Goal: Task Accomplishment & Management: Use online tool/utility

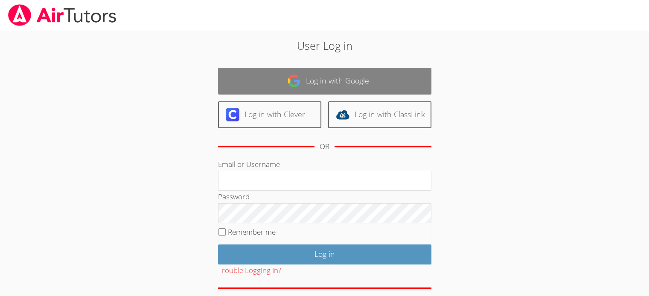
click at [356, 83] on link "Log in with Google" at bounding box center [324, 81] width 213 height 27
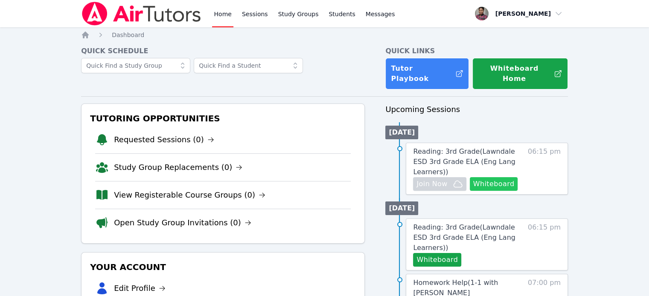
click at [494, 177] on button "Whiteboard" at bounding box center [493, 184] width 48 height 14
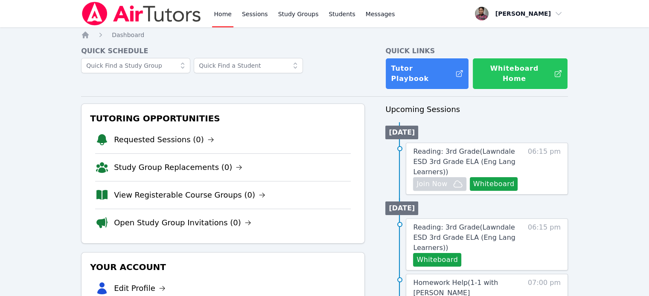
click at [519, 68] on button "Whiteboard Home" at bounding box center [520, 74] width 96 height 32
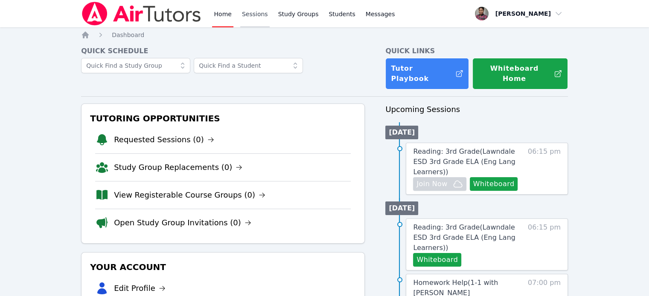
click at [255, 14] on link "Sessions" at bounding box center [254, 13] width 29 height 27
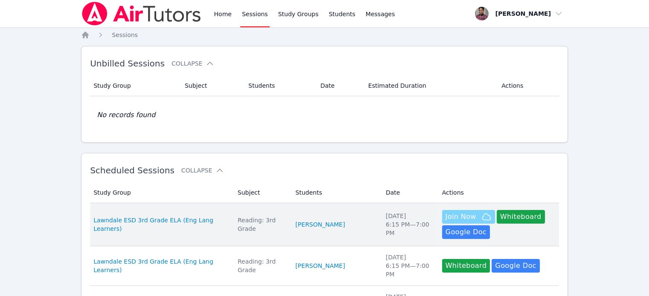
click at [445, 215] on span "Join Now" at bounding box center [460, 217] width 31 height 10
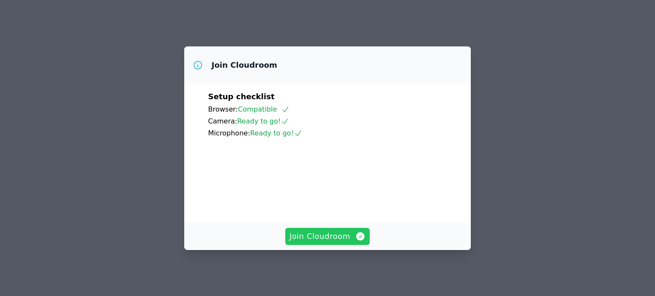
click at [347, 239] on span "Join Cloudroom" at bounding box center [328, 237] width 76 height 12
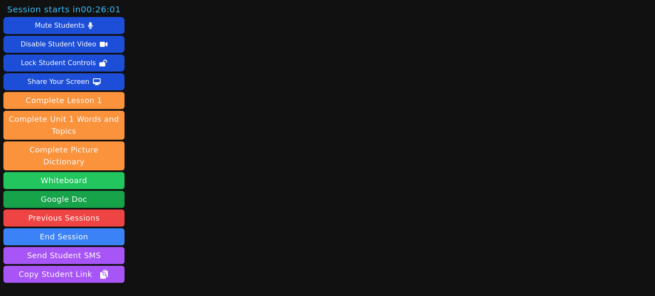
click at [66, 172] on button "Whiteboard" at bounding box center [63, 180] width 121 height 17
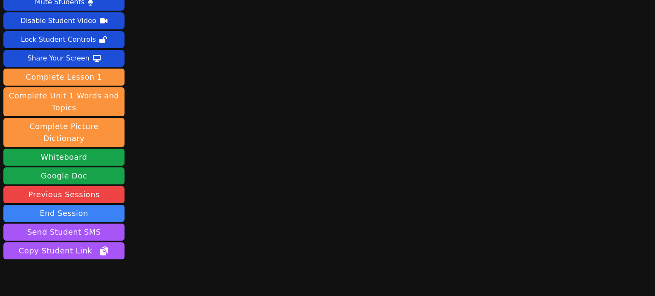
scroll to position [48, 0]
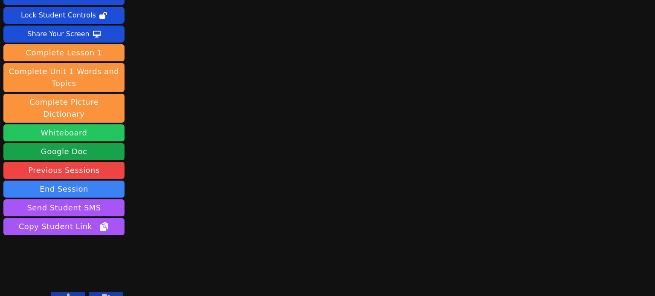
click at [67, 125] on button "Whiteboard" at bounding box center [63, 133] width 121 height 17
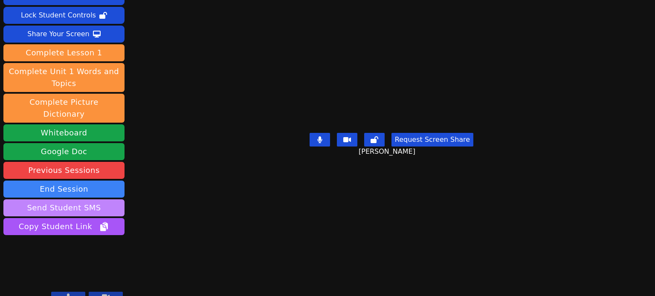
click at [68, 200] on button "Send Student SMS" at bounding box center [63, 208] width 121 height 17
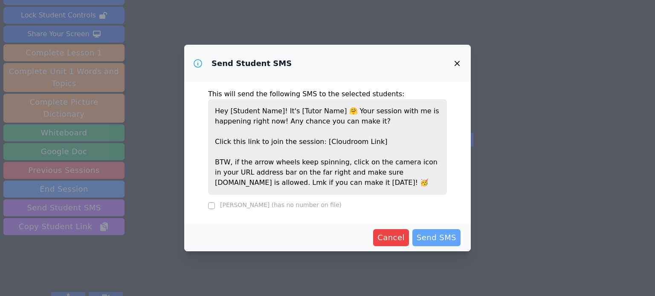
click at [427, 235] on span "Send SMS" at bounding box center [437, 238] width 40 height 12
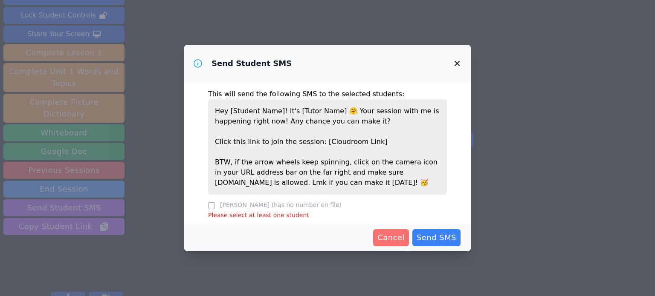
click at [399, 241] on span "Cancel" at bounding box center [390, 238] width 27 height 12
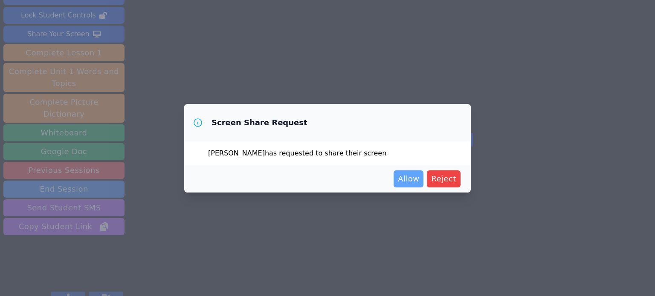
click at [413, 180] on span "Allow" at bounding box center [408, 179] width 21 height 12
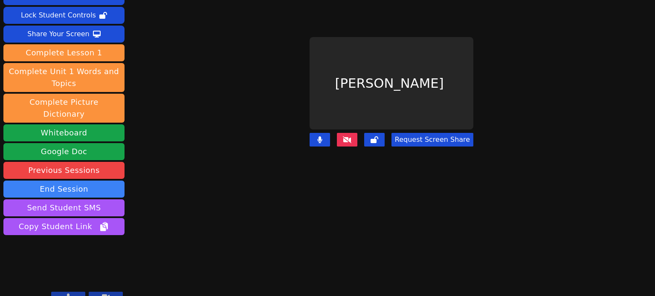
click at [423, 133] on button "Request Screen Share" at bounding box center [432, 140] width 82 height 14
click at [427, 133] on button "Request Screen Share" at bounding box center [432, 140] width 82 height 14
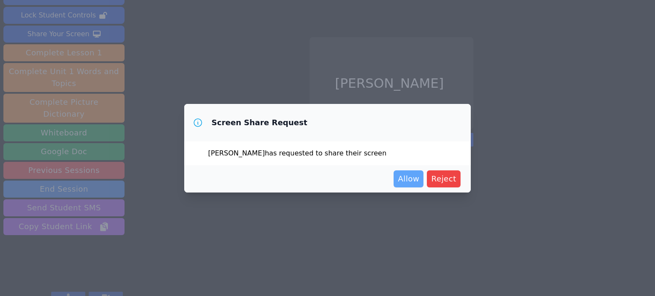
click at [406, 180] on span "Allow" at bounding box center [408, 179] width 21 height 12
click at [406, 175] on span "Allow" at bounding box center [408, 179] width 21 height 12
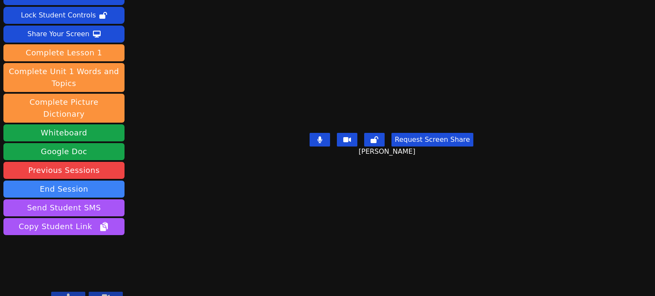
click at [68, 294] on icon at bounding box center [68, 297] width 5 height 7
click at [70, 294] on icon at bounding box center [68, 297] width 9 height 7
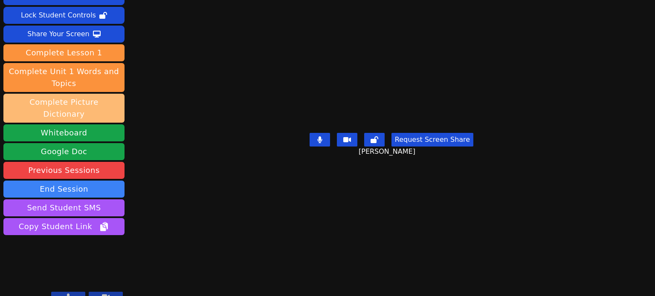
click at [67, 102] on button "Complete Picture Dictionary" at bounding box center [63, 108] width 121 height 29
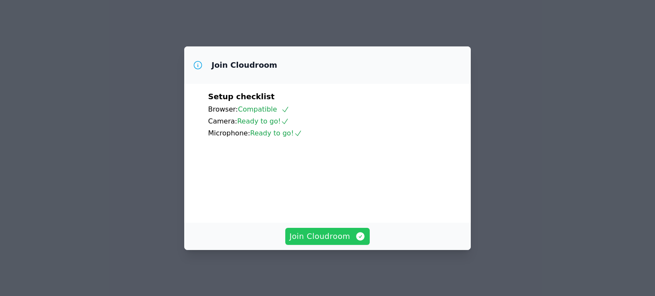
click at [312, 236] on span "Join Cloudroom" at bounding box center [328, 237] width 76 height 12
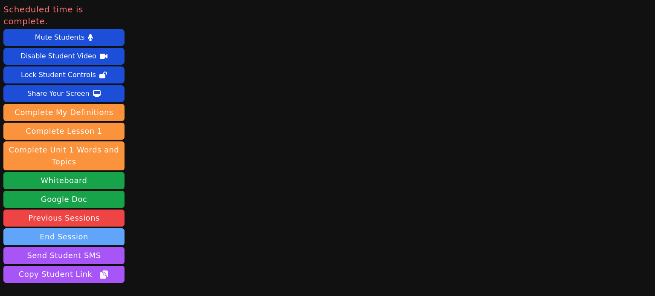
click at [77, 229] on button "End Session" at bounding box center [63, 237] width 121 height 17
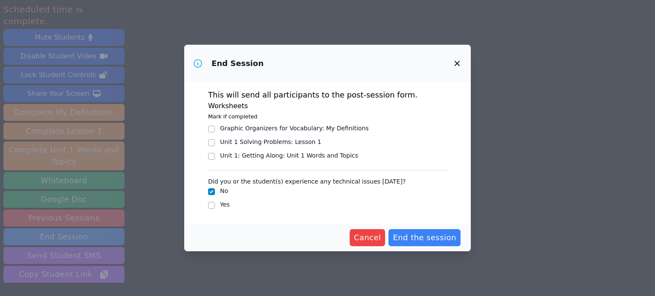
scroll to position [2, 0]
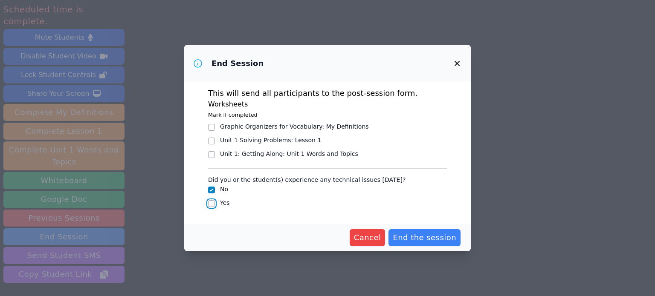
click at [210, 204] on input "Yes" at bounding box center [211, 203] width 7 height 7
checkbox input "true"
checkbox input "false"
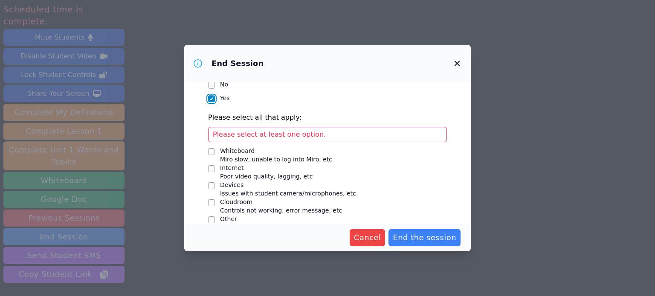
scroll to position [118, 0]
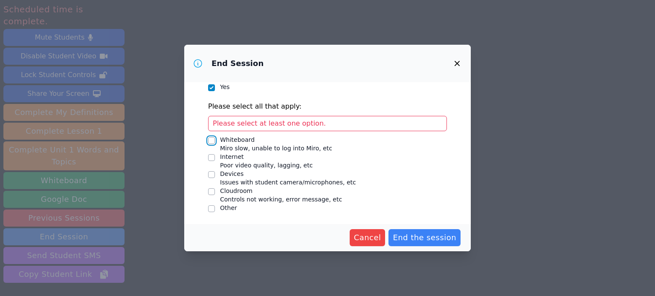
click at [212, 139] on input "Whiteboard Miro slow, unable to log into Miro, etc" at bounding box center [211, 140] width 7 height 7
checkbox input "true"
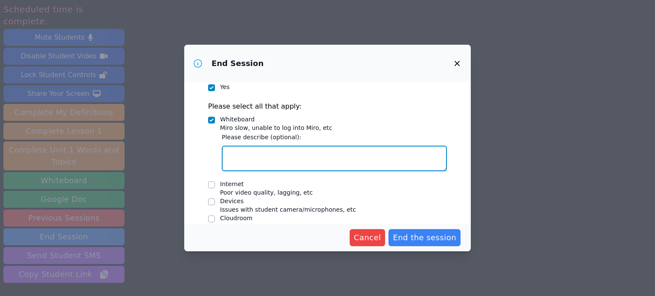
click at [247, 155] on textarea "Whiteboard Miro slow, unable to log into Miro, etc" at bounding box center [334, 159] width 225 height 26
type textarea "S"
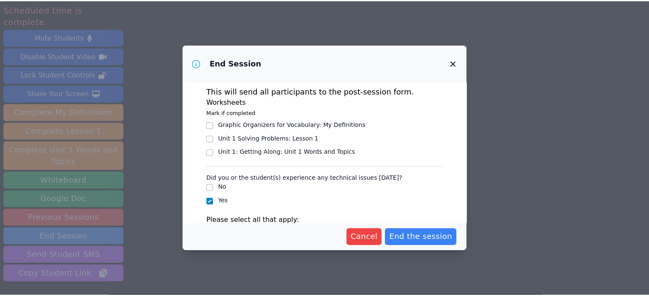
scroll to position [0, 0]
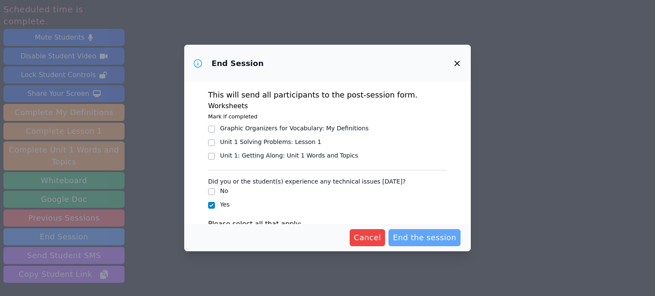
type textarea "Celine was not able to see the Whiteboard on her mom's phone. Later on she used…"
click at [423, 234] on span "End the session" at bounding box center [425, 238] width 64 height 12
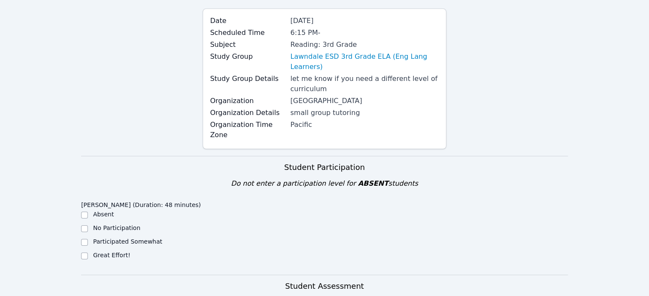
scroll to position [85, 0]
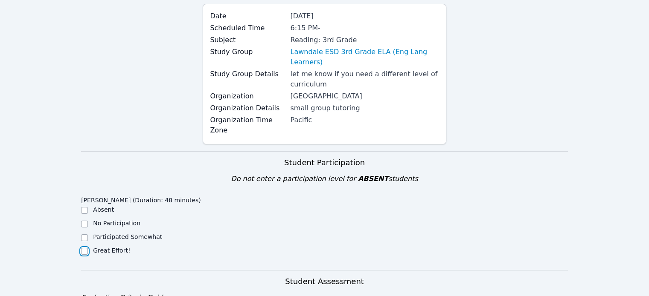
click at [86, 248] on input "Great Effort!" at bounding box center [84, 251] width 7 height 7
checkbox input "true"
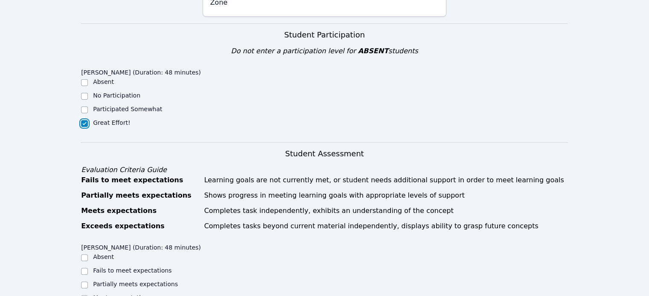
scroll to position [256, 0]
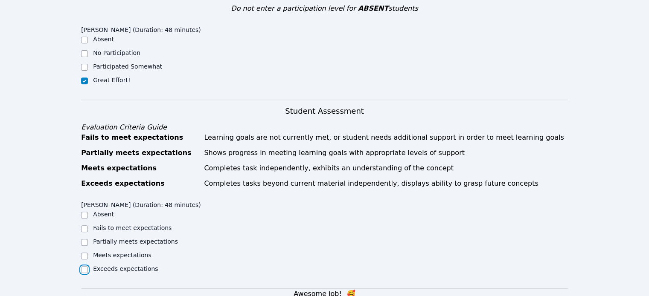
click at [84, 267] on input "Exceeds expectations" at bounding box center [84, 270] width 7 height 7
checkbox input "true"
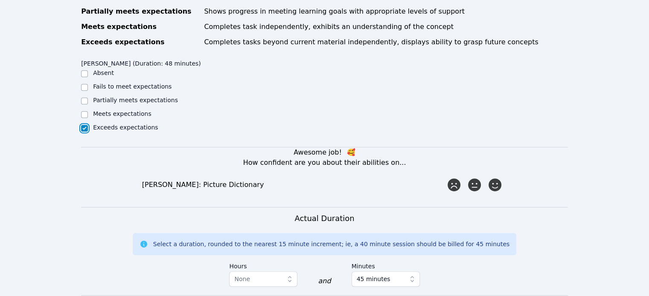
scroll to position [426, 0]
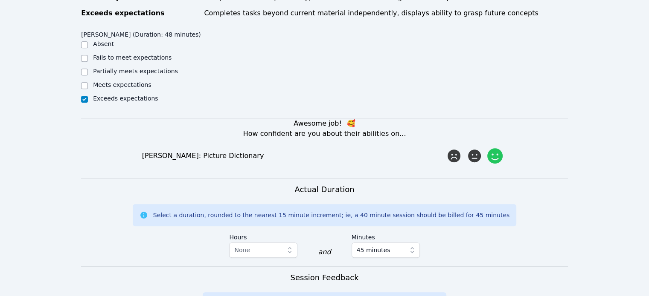
click at [495, 148] on icon at bounding box center [494, 155] width 15 height 15
click at [0, 0] on input "radio" at bounding box center [0, 0] width 0 height 0
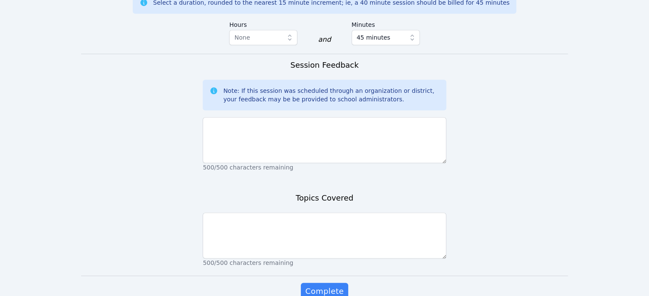
scroll to position [640, 0]
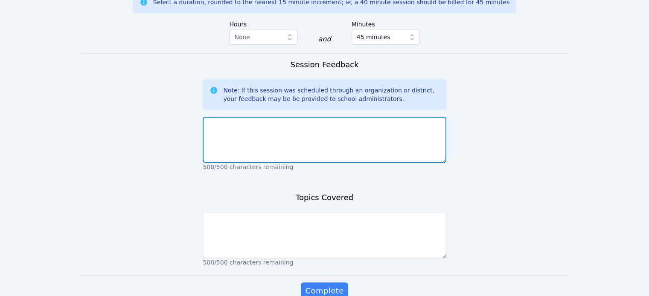
click at [226, 117] on textarea at bounding box center [324, 140] width 243 height 46
type textarea "Celine can read very well. The curriculum might be to easy for her."
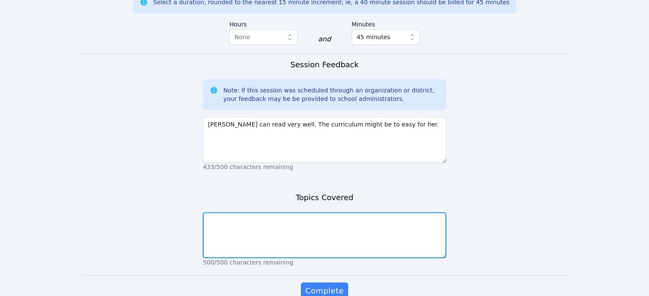
click at [256, 212] on textarea at bounding box center [324, 235] width 243 height 46
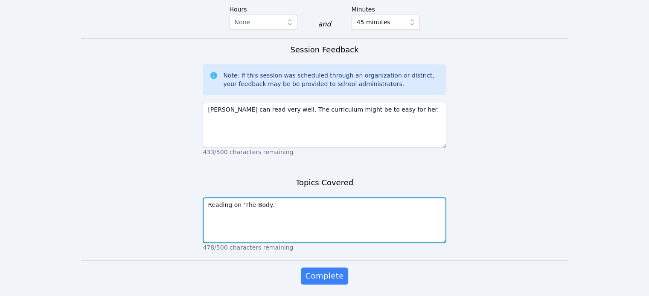
scroll to position [663, 0]
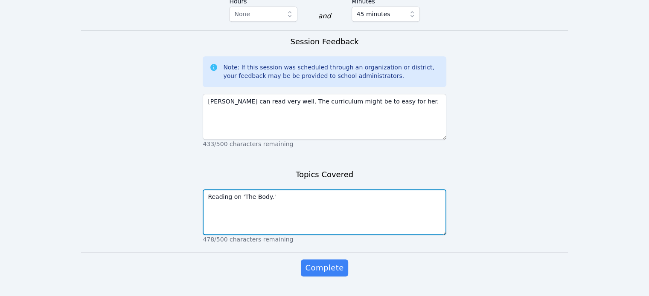
click at [229, 189] on textarea "Reading on 'The Body.'" at bounding box center [324, 212] width 243 height 46
type textarea "Reading & worksheet on 'The Body.'"
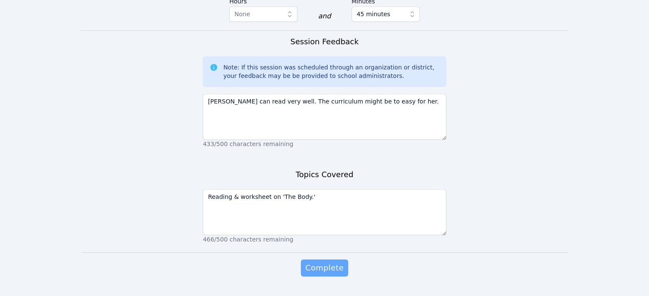
click at [320, 262] on span "Complete" at bounding box center [324, 268] width 38 height 12
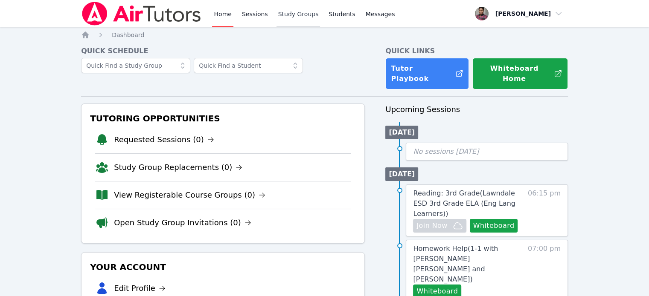
click at [286, 12] on link "Study Groups" at bounding box center [298, 13] width 44 height 27
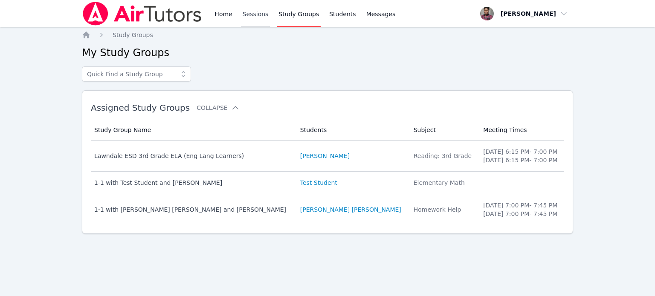
click at [249, 12] on link "Sessions" at bounding box center [255, 13] width 29 height 27
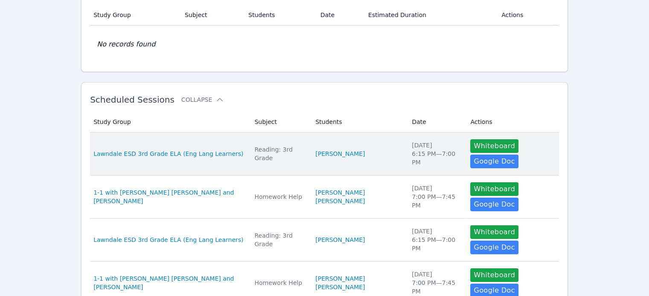
scroll to position [85, 0]
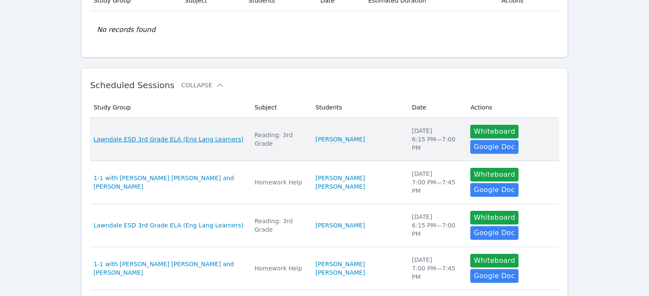
click at [151, 135] on span "Lawndale ESD 3rd Grade ELA (Eng Lang Learners)" at bounding box center [168, 139] width 150 height 9
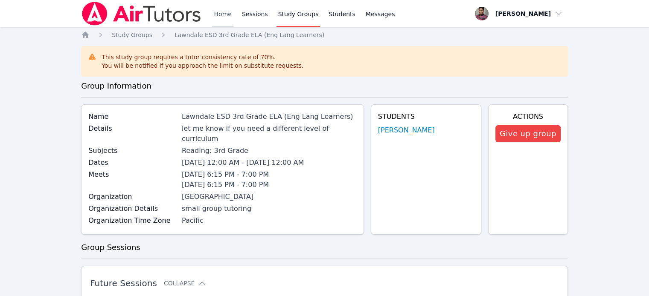
click at [218, 15] on link "Home" at bounding box center [222, 13] width 21 height 27
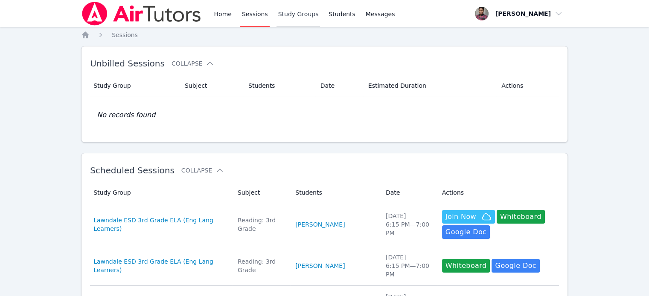
click at [293, 19] on link "Study Groups" at bounding box center [298, 13] width 44 height 27
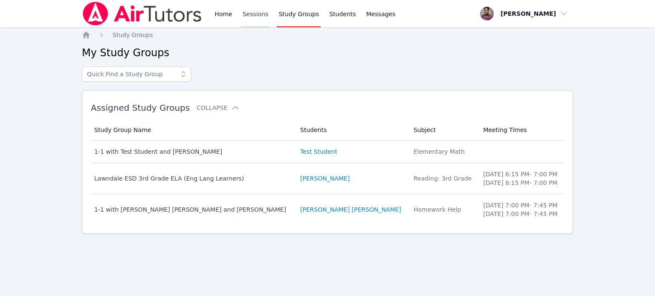
click at [253, 14] on link "Sessions" at bounding box center [255, 13] width 29 height 27
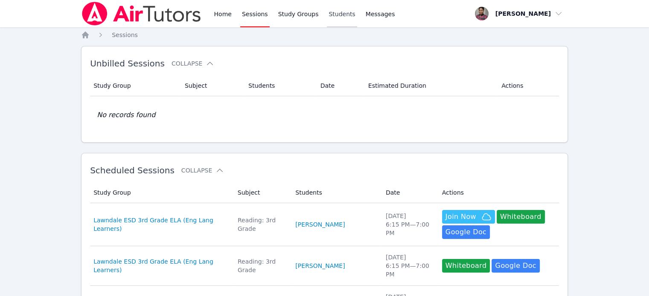
click at [332, 12] on link "Students" at bounding box center [342, 13] width 30 height 27
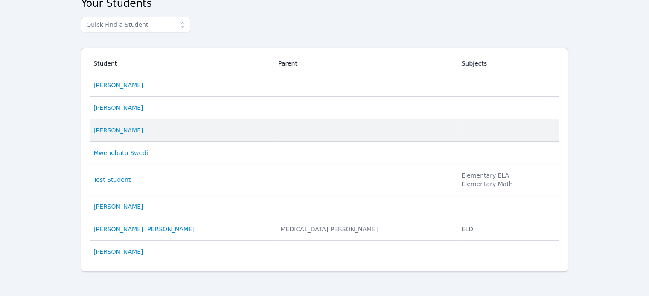
scroll to position [51, 0]
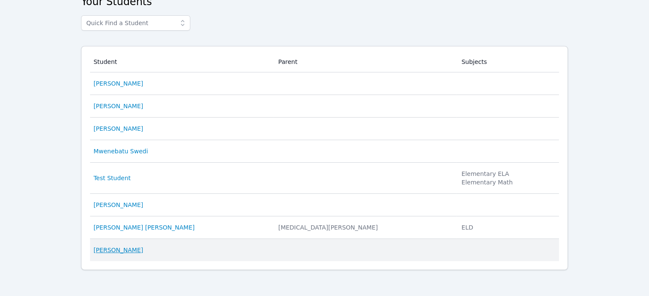
click at [116, 252] on link "[PERSON_NAME]" at bounding box center [117, 250] width 49 height 9
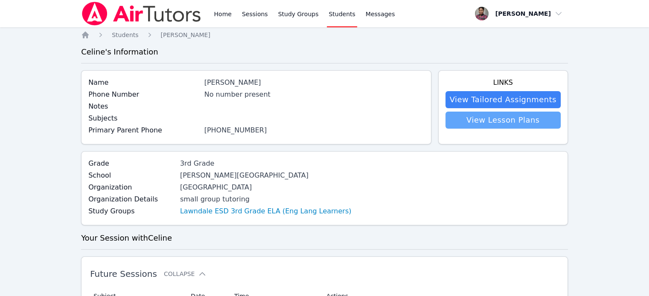
click at [496, 119] on link "View Lesson Plans" at bounding box center [502, 120] width 115 height 17
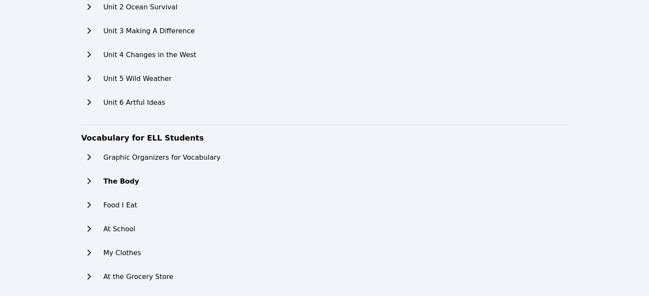
scroll to position [298, 0]
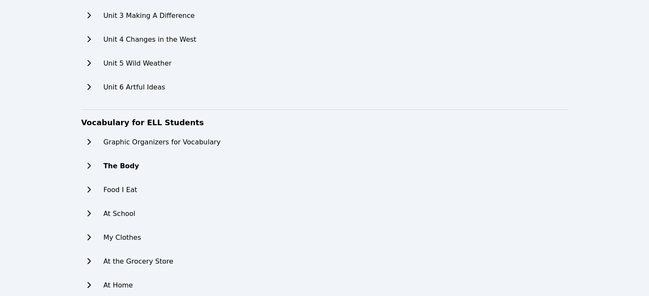
drag, startPoint x: 112, startPoint y: 168, endPoint x: 119, endPoint y: 160, distance: 10.3
click at [113, 167] on h2 "The Body" at bounding box center [121, 166] width 36 height 10
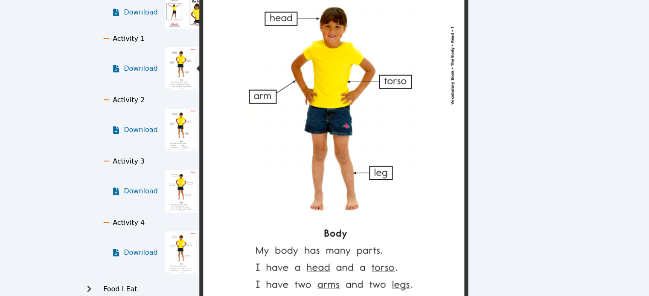
scroll to position [512, 0]
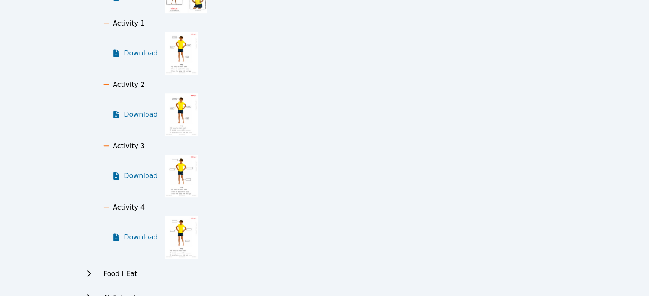
click at [171, 105] on img at bounding box center [181, 114] width 33 height 43
click at [142, 114] on span "Download" at bounding box center [143, 115] width 38 height 10
